Goal: Task Accomplishment & Management: Manage account settings

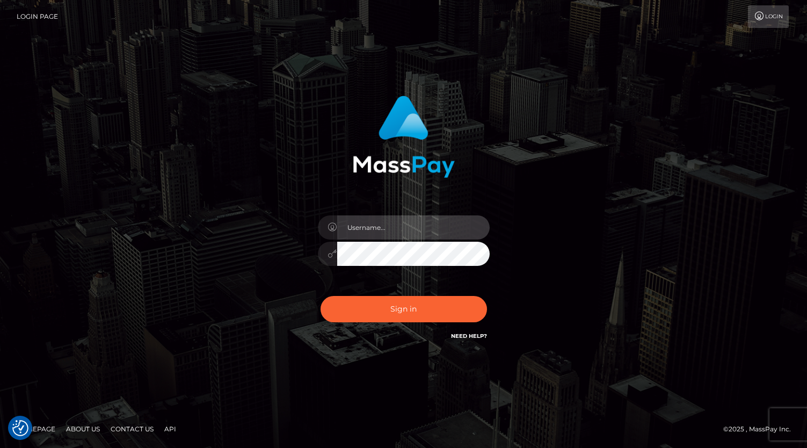
click at [363, 227] on input "text" at bounding box center [413, 227] width 153 height 24
paste input "matias.tilia"
type input "matias.tilia"
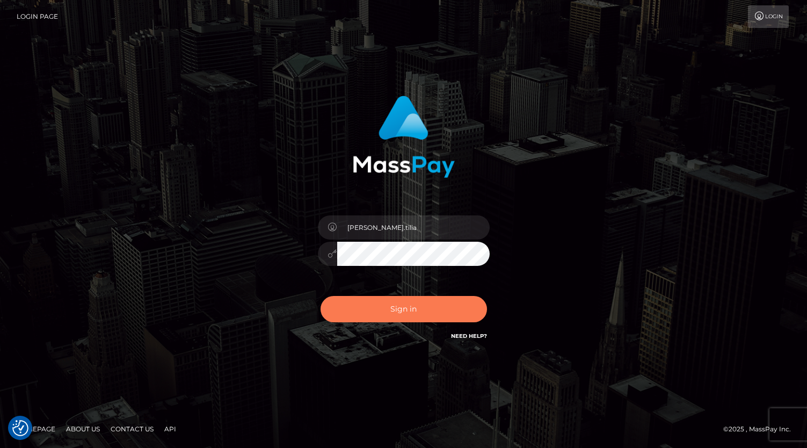
click at [381, 316] on button "Sign in" at bounding box center [404, 309] width 167 height 26
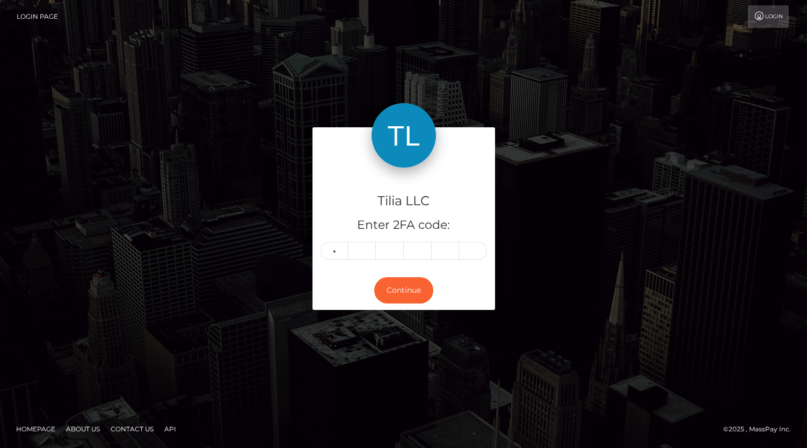
type input "2"
type input "3"
type input "5"
type input "2"
type input "6"
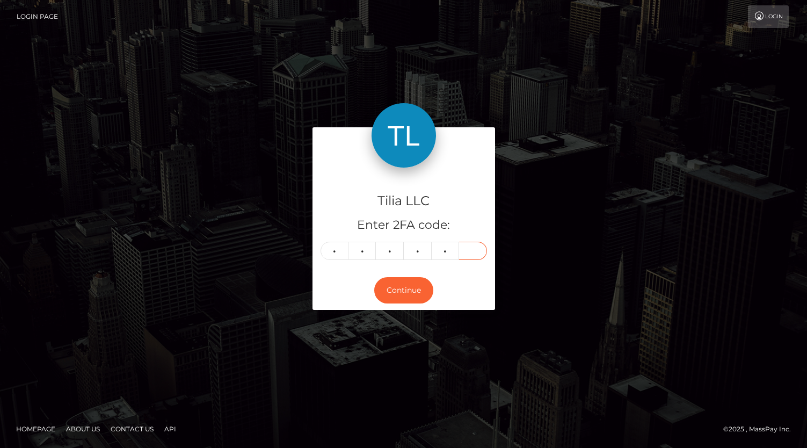
type input "5"
